Goal: Task Accomplishment & Management: Complete application form

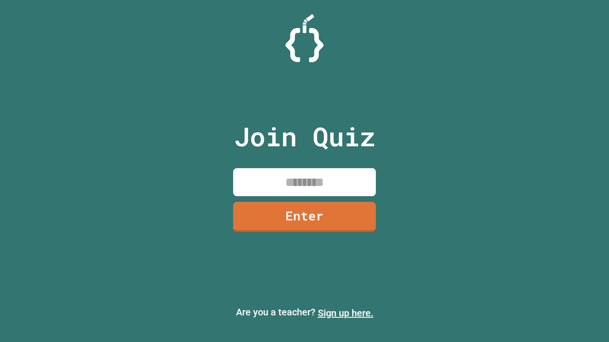
click at [345, 313] on link "Sign up here." at bounding box center [346, 313] width 56 height 11
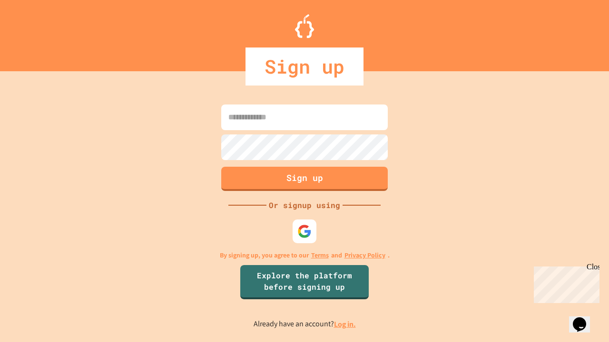
click at [345, 324] on link "Log in." at bounding box center [345, 324] width 22 height 10
